Goal: Complete application form

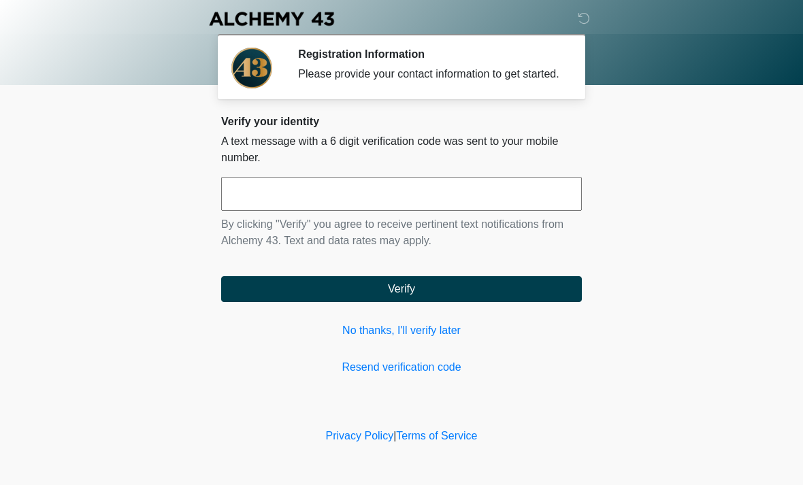
click at [273, 205] on input "text" at bounding box center [401, 194] width 361 height 34
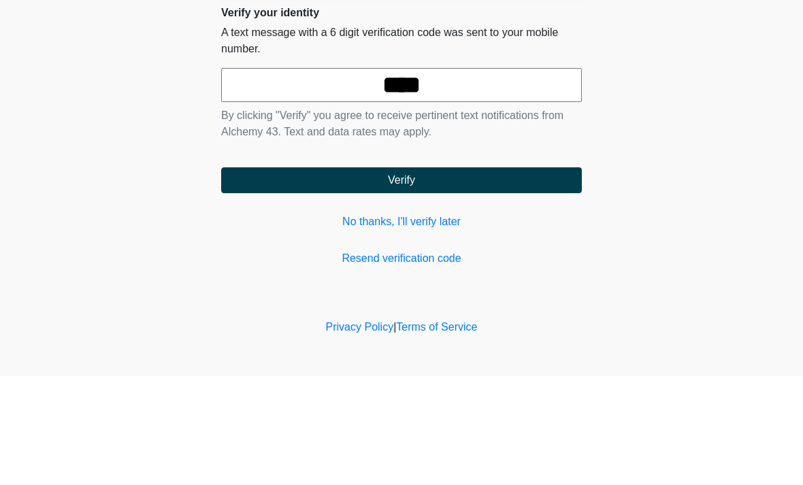
click at [401, 276] on button "Verify" at bounding box center [401, 289] width 361 height 26
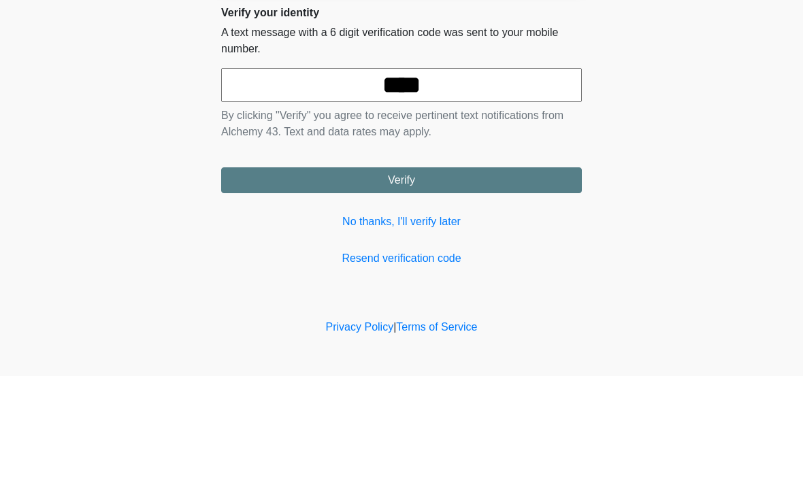
click at [401, 276] on button "Verify" at bounding box center [401, 289] width 361 height 26
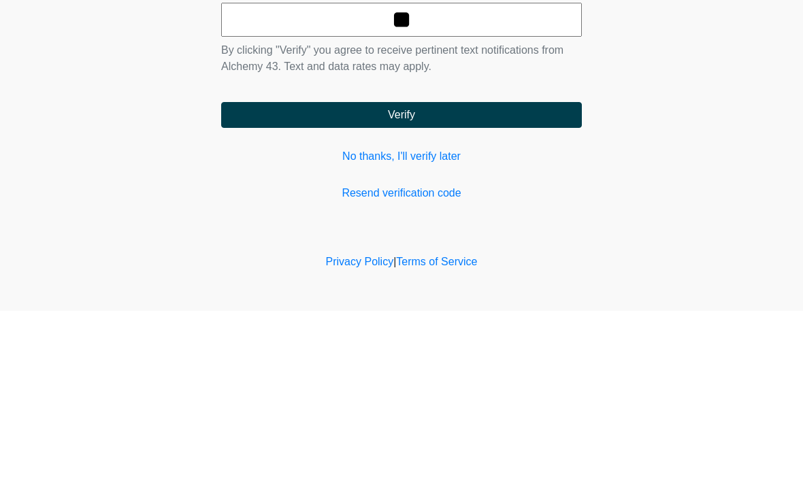
type input "*"
type input "******"
click at [452, 276] on button "Verify" at bounding box center [401, 289] width 361 height 26
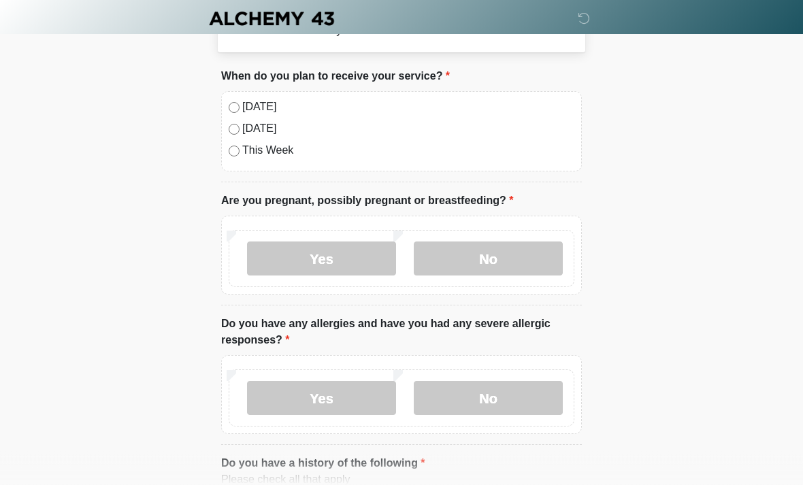
scroll to position [59, 0]
click at [523, 261] on label "No" at bounding box center [488, 259] width 149 height 34
click at [797, 162] on body "‎ ‎ ‎ ‎ Medical History Questions Please answer all questions with honesty and …" at bounding box center [401, 183] width 803 height 485
click at [526, 400] on label "No" at bounding box center [488, 399] width 149 height 34
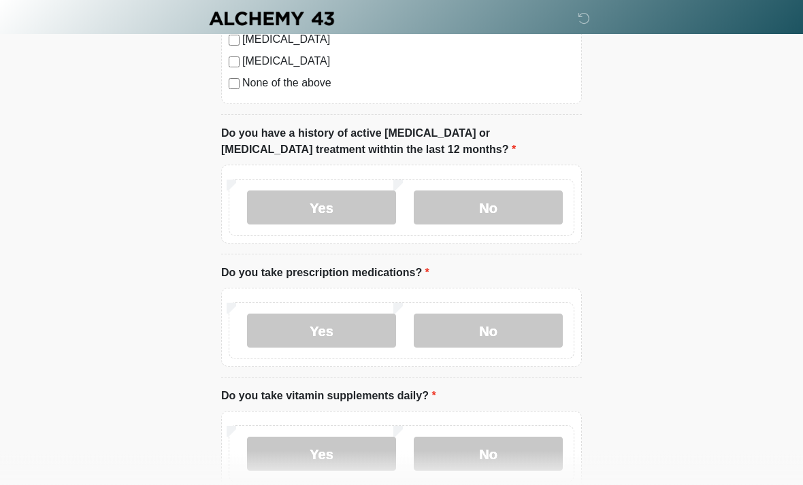
scroll to position [784, 0]
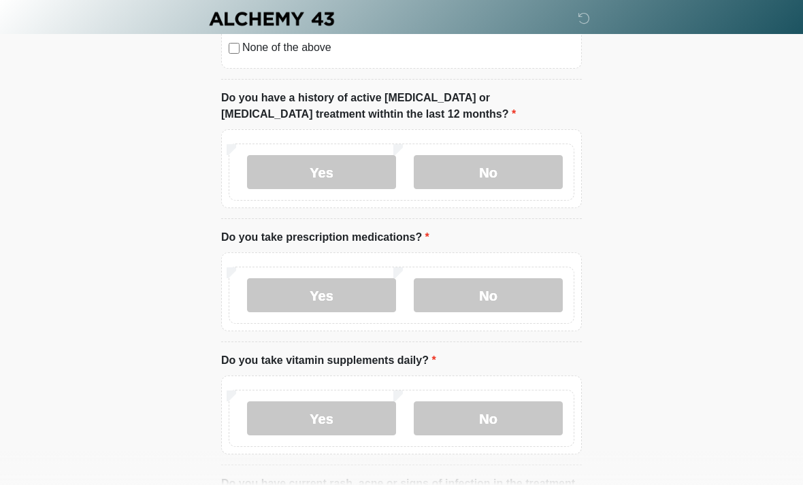
click at [503, 178] on label "No" at bounding box center [488, 172] width 149 height 34
click at [527, 294] on label "No" at bounding box center [488, 295] width 149 height 34
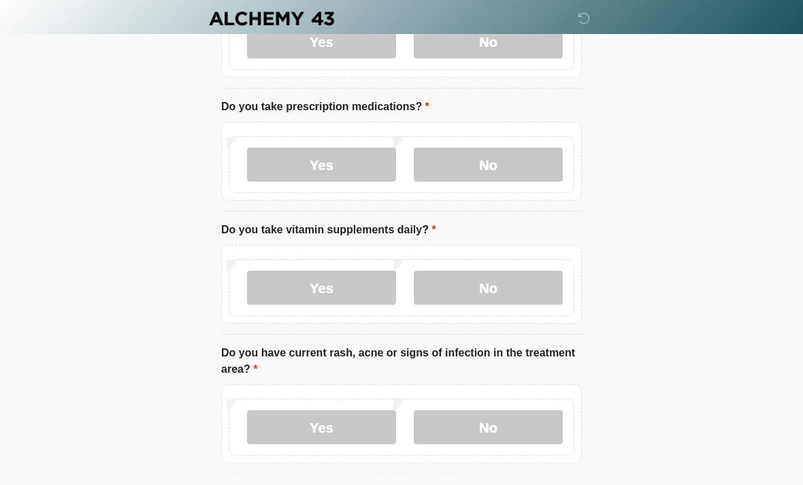
scroll to position [914, 0]
click at [356, 297] on label "Yes" at bounding box center [321, 288] width 149 height 34
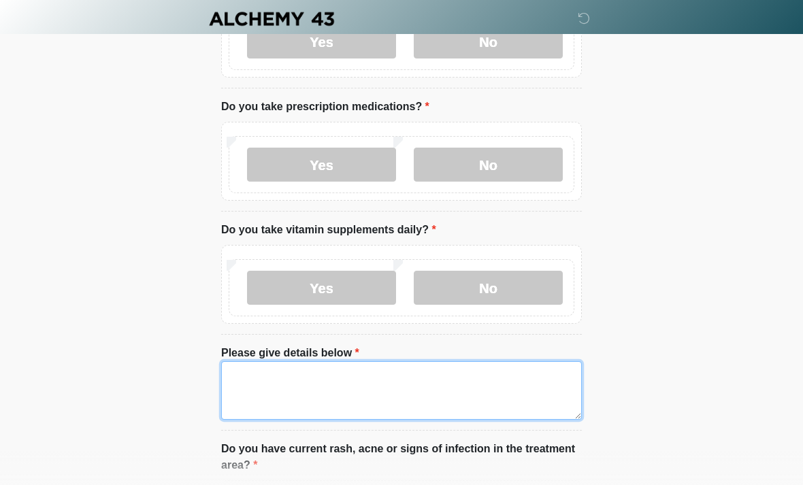
click at [268, 382] on textarea "Please give details below" at bounding box center [401, 390] width 361 height 59
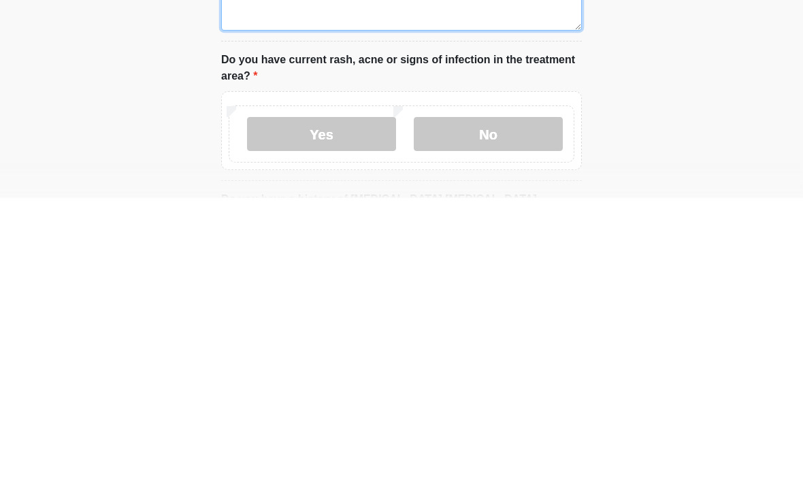
scroll to position [1018, 0]
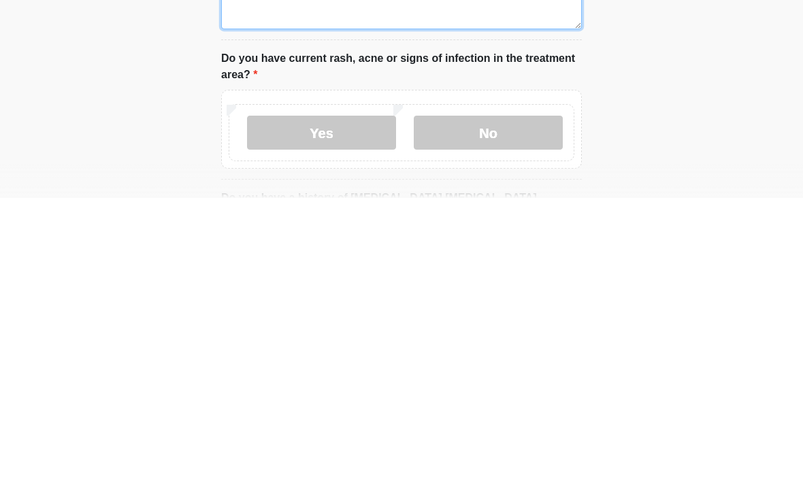
type textarea "**********"
click at [505, 403] on label "No" at bounding box center [488, 420] width 149 height 34
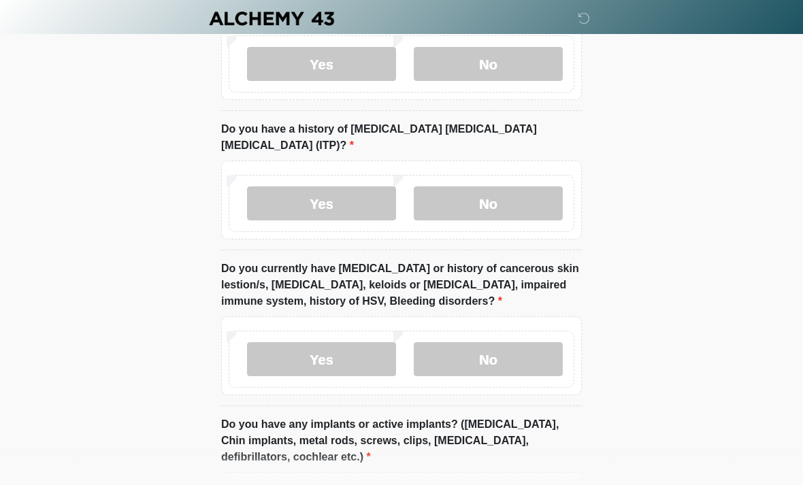
scroll to position [1374, 0]
click at [530, 186] on label "No" at bounding box center [488, 203] width 149 height 34
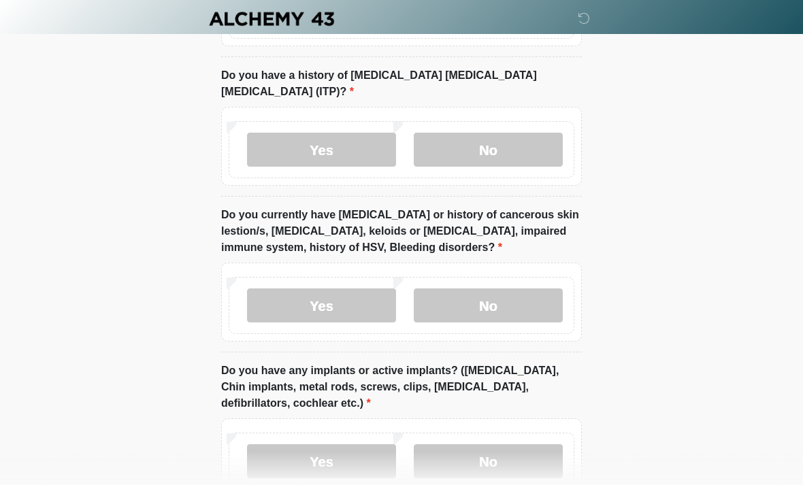
scroll to position [1431, 0]
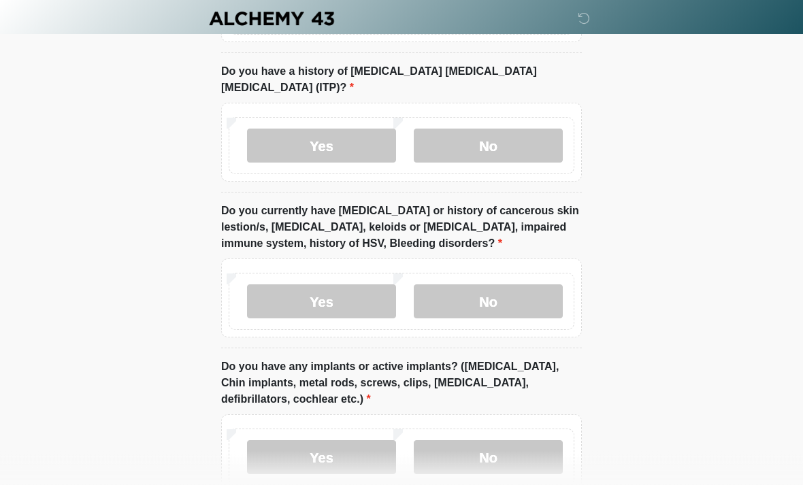
click at [513, 288] on label "No" at bounding box center [488, 302] width 149 height 34
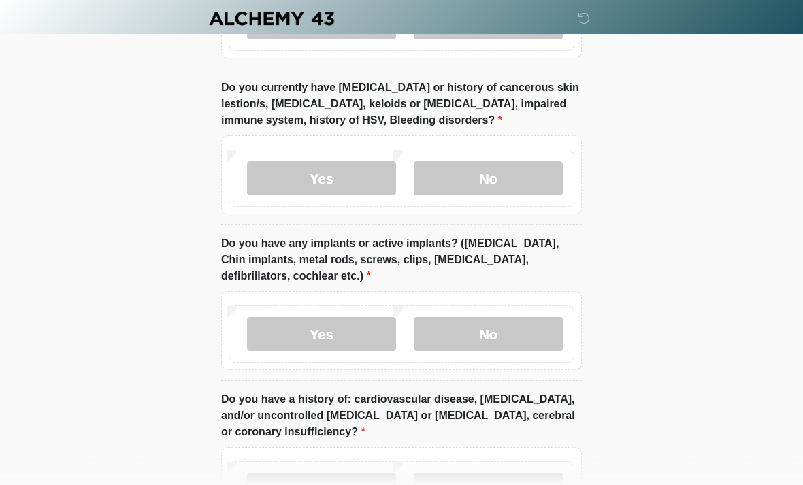
scroll to position [1555, 0]
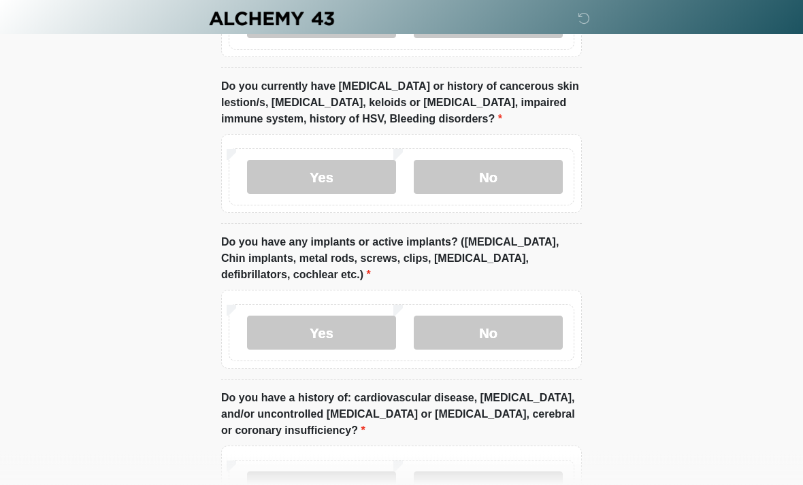
click at [514, 316] on label "No" at bounding box center [488, 333] width 149 height 34
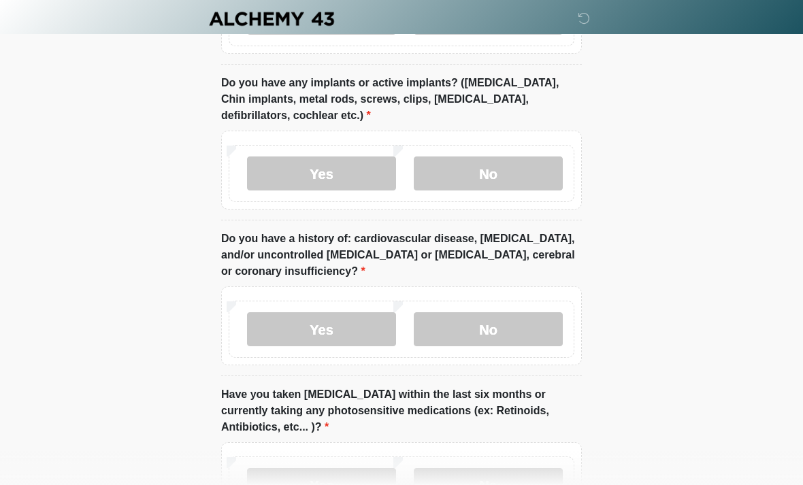
scroll to position [1715, 0]
click at [518, 314] on label "No" at bounding box center [488, 330] width 149 height 34
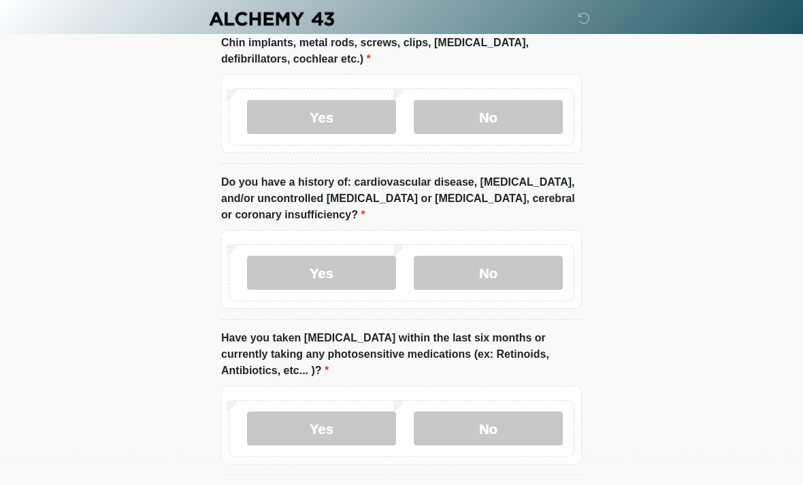
scroll to position [1808, 0]
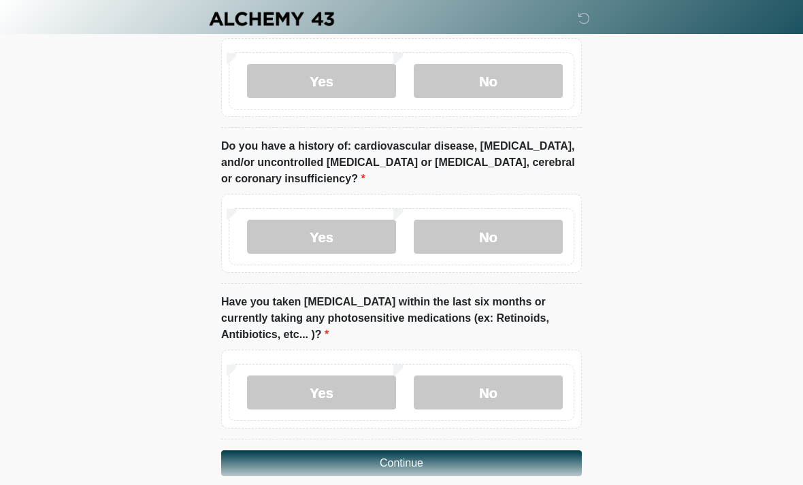
click at [508, 376] on label "No" at bounding box center [488, 393] width 149 height 34
click at [425, 450] on button "Continue" at bounding box center [401, 463] width 361 height 26
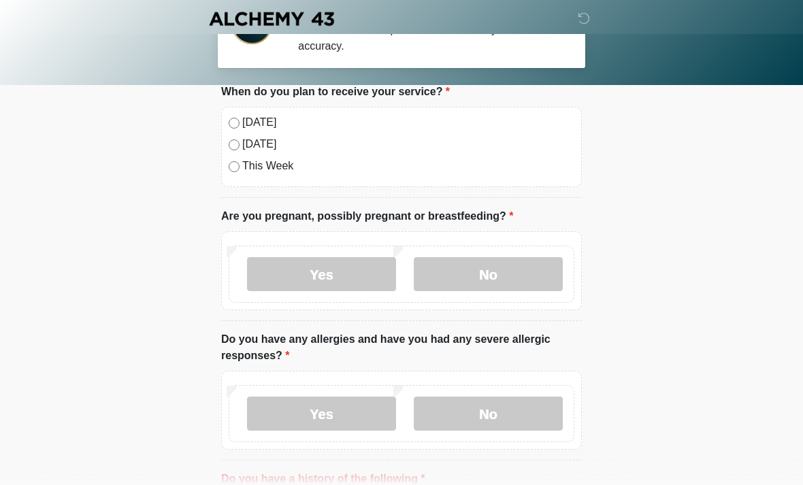
scroll to position [0, 0]
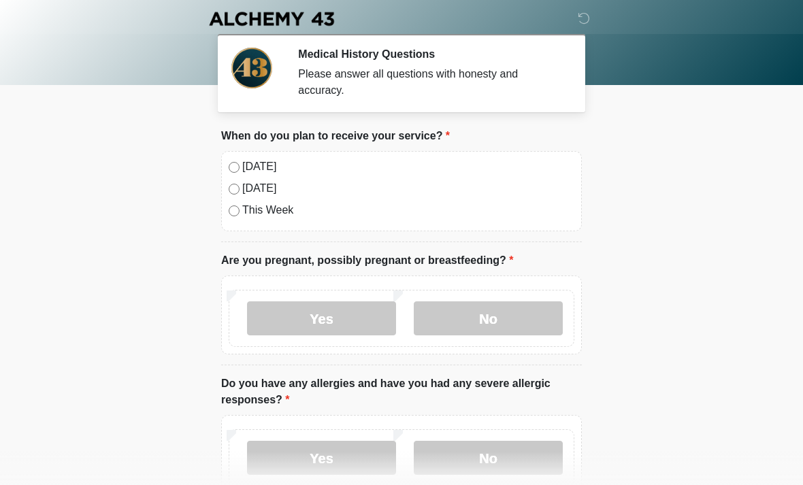
click at [348, 317] on label "Yes" at bounding box center [321, 318] width 149 height 34
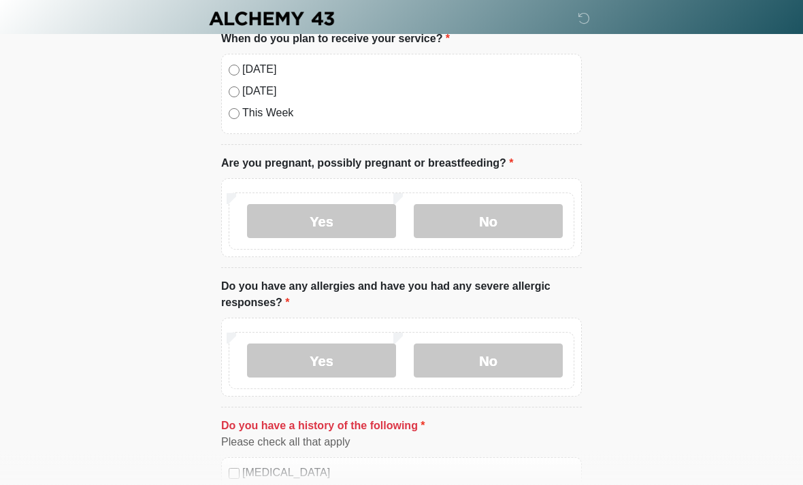
scroll to position [97, 0]
click at [509, 361] on label "No" at bounding box center [488, 361] width 149 height 34
click at [488, 359] on label "No" at bounding box center [488, 361] width 149 height 34
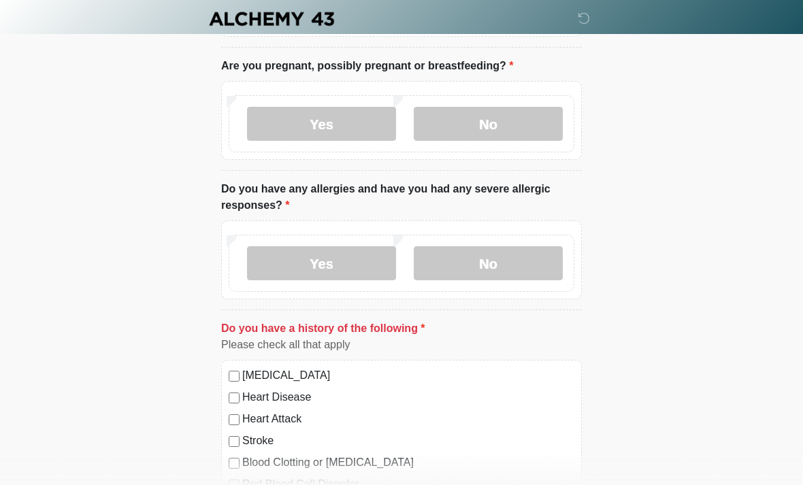
click at [506, 265] on label "No" at bounding box center [488, 263] width 149 height 34
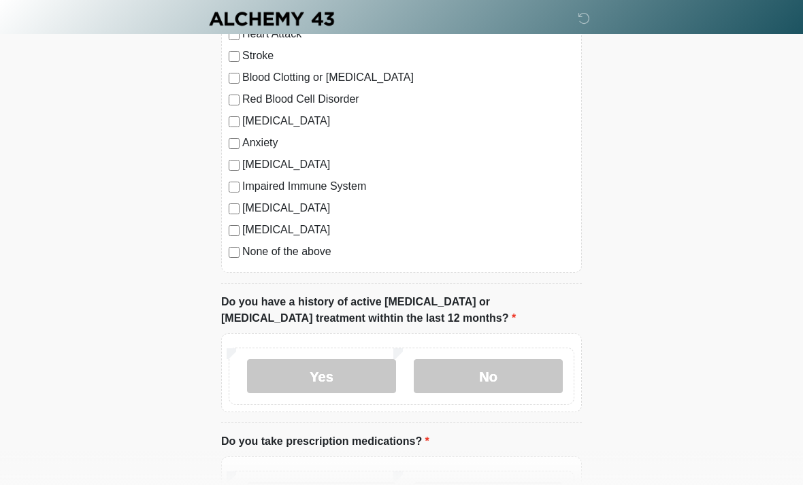
scroll to position [590, 0]
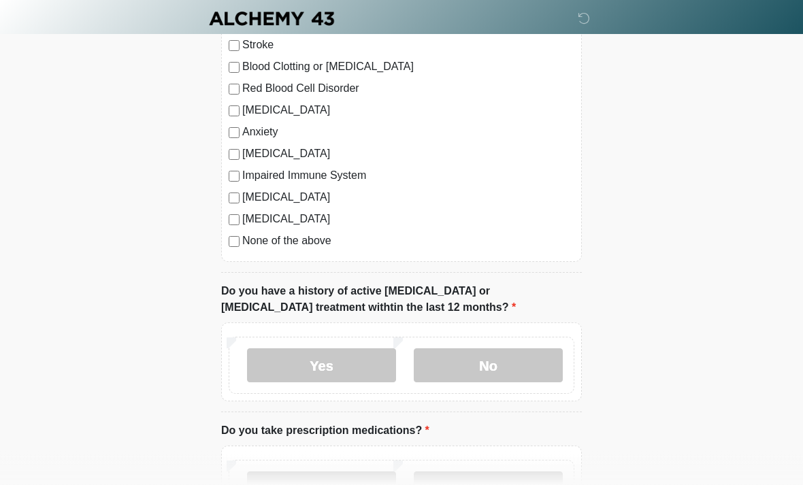
click at [500, 365] on label "No" at bounding box center [488, 366] width 149 height 34
click at [491, 364] on label "No" at bounding box center [488, 366] width 149 height 34
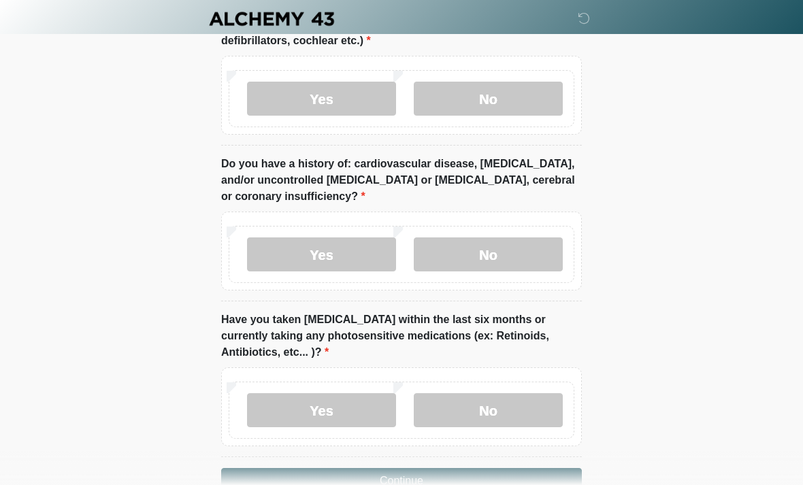
scroll to position [1808, 0]
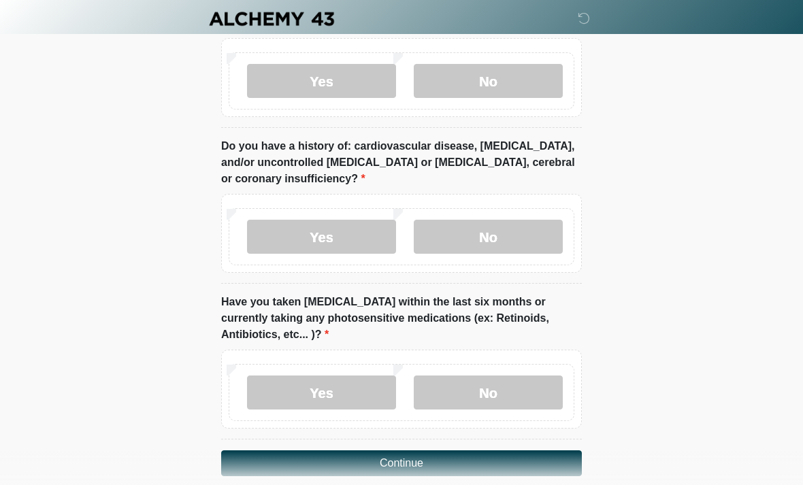
click at [453, 450] on button "Continue" at bounding box center [401, 463] width 361 height 26
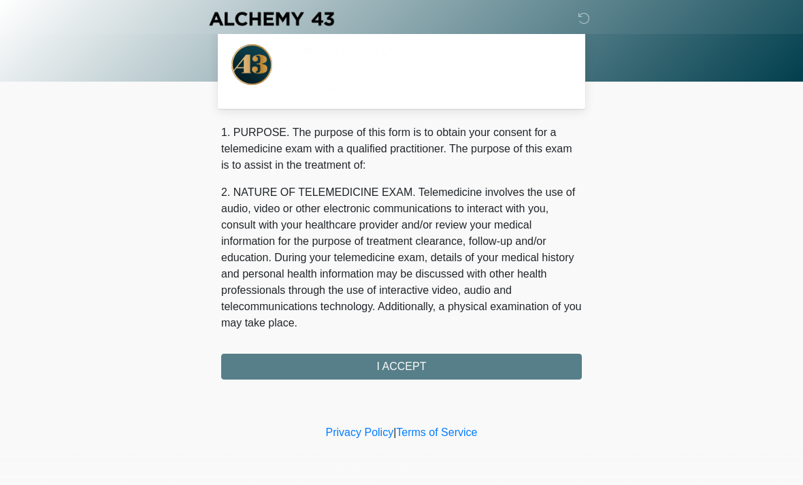
scroll to position [0, 0]
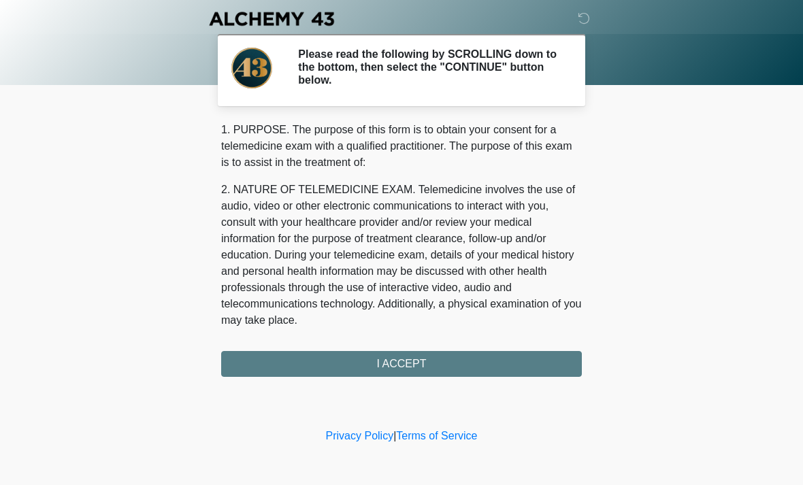
click at [510, 361] on div "1. PURPOSE. The purpose of this form is to obtain your consent for a telemedici…" at bounding box center [401, 249] width 361 height 255
click at [506, 360] on div "1. PURPOSE. The purpose of this form is to obtain your consent for a telemedici…" at bounding box center [401, 249] width 361 height 255
click at [406, 366] on div "1. PURPOSE. The purpose of this form is to obtain your consent for a telemedici…" at bounding box center [401, 249] width 361 height 255
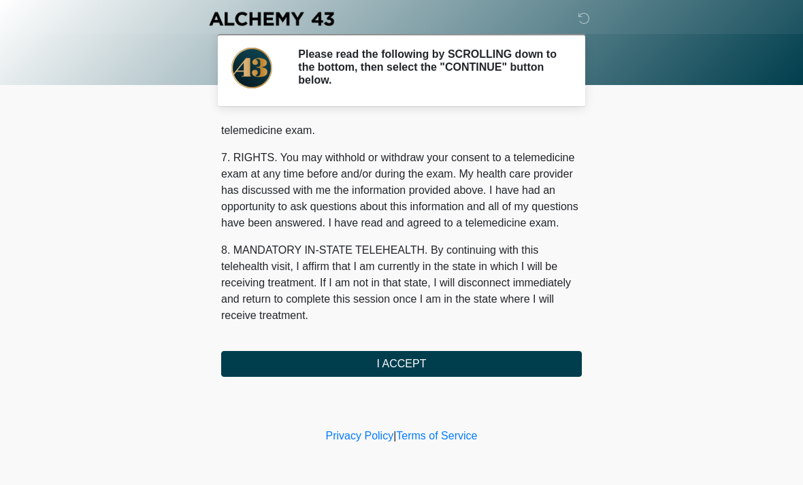
scroll to position [576, 0]
click at [408, 357] on button "I ACCEPT" at bounding box center [401, 364] width 361 height 26
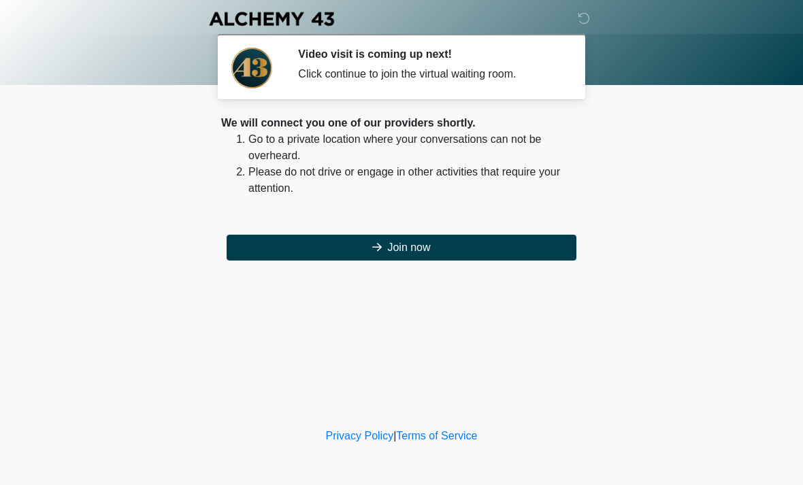
click at [428, 248] on button "Join now" at bounding box center [402, 248] width 350 height 26
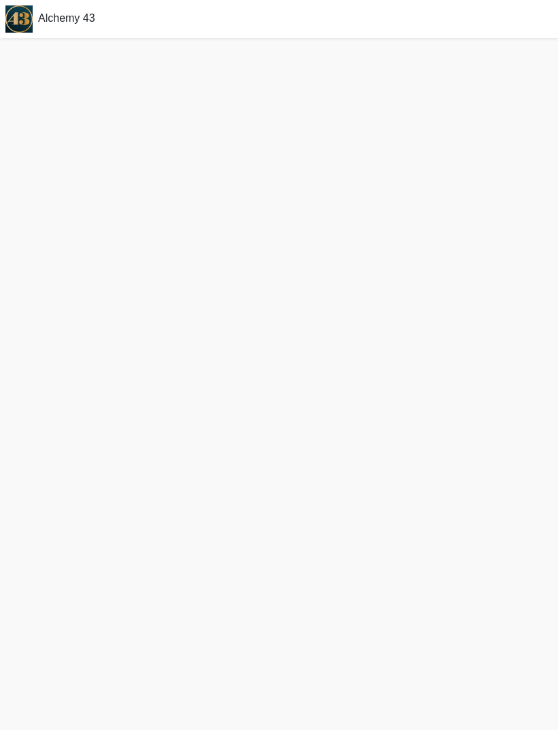
scroll to position [4, 0]
